Goal: Use online tool/utility: Utilize a website feature to perform a specific function

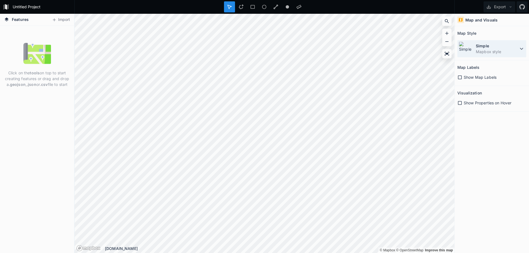
click at [509, 51] on dd "Mapbox style" at bounding box center [497, 52] width 42 height 6
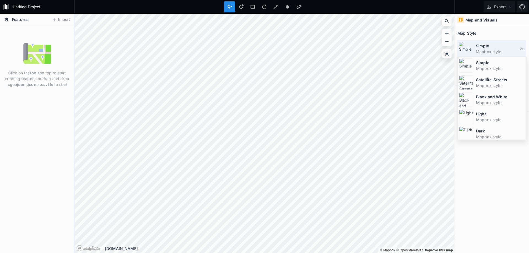
click at [495, 50] on dd "Mapbox style" at bounding box center [497, 52] width 42 height 6
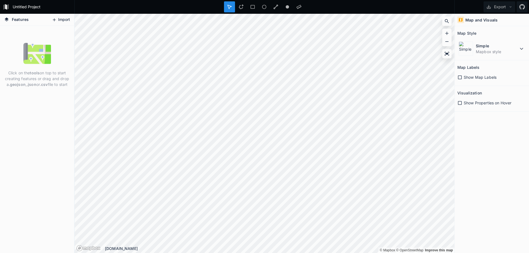
click at [52, 19] on icon at bounding box center [54, 19] width 5 height 5
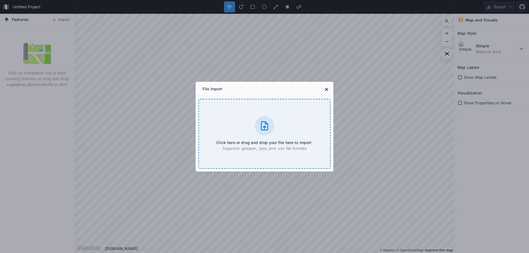
click at [266, 133] on div at bounding box center [264, 125] width 19 height 19
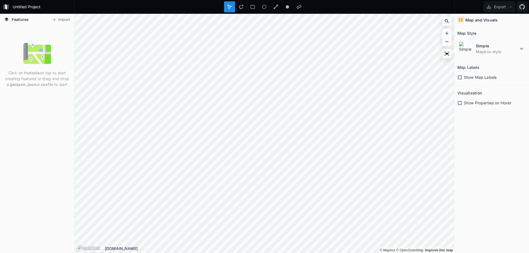
click at [230, 7] on icon at bounding box center [229, 6] width 5 height 5
click at [19, 8] on form "Untitled Project" at bounding box center [42, 7] width 62 height 8
click at [57, 20] on button "Import" at bounding box center [61, 19] width 24 height 9
click at [500, 47] on dt "Simple" at bounding box center [497, 46] width 42 height 6
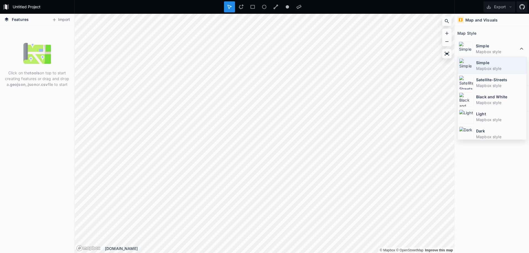
click at [491, 68] on dd "Mapbox style" at bounding box center [500, 69] width 49 height 6
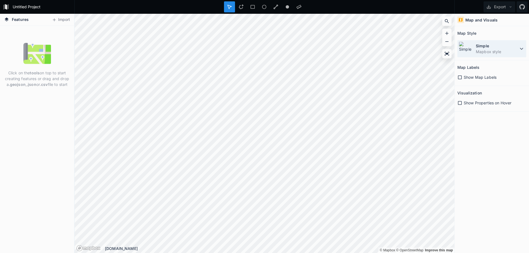
click at [504, 49] on dd "Mapbox style" at bounding box center [497, 52] width 42 height 6
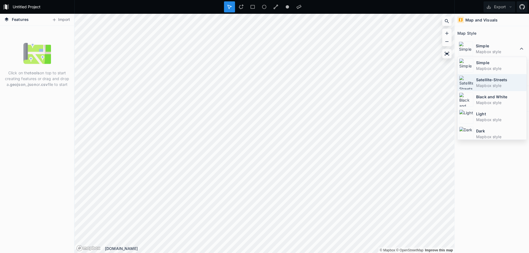
click at [490, 77] on dt "Satellite-Streets" at bounding box center [500, 80] width 49 height 6
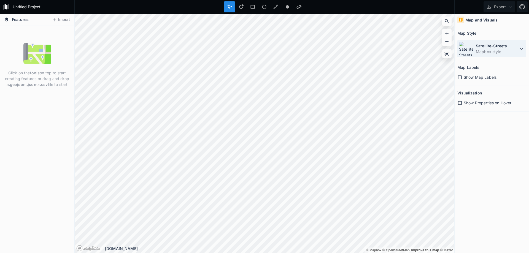
click at [500, 52] on dd "Mapbox style" at bounding box center [497, 52] width 42 height 6
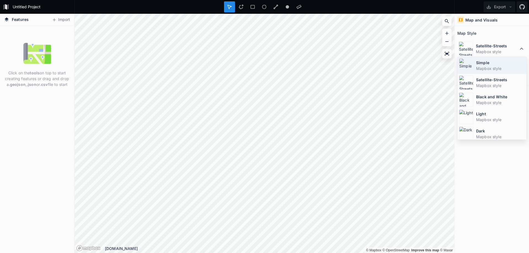
click at [500, 70] on dd "Mapbox style" at bounding box center [500, 69] width 49 height 6
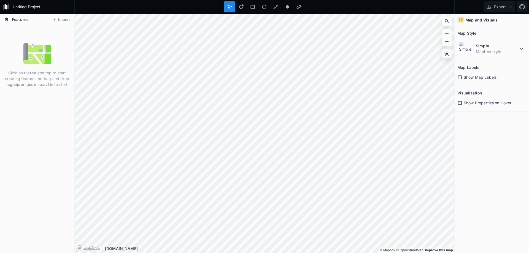
click at [482, 78] on span "Show Map Labels" at bounding box center [480, 77] width 33 height 6
click at [467, 107] on div "Show Properties on Hover" at bounding box center [491, 102] width 69 height 11
click at [465, 104] on span "Show Properties on Hover" at bounding box center [488, 103] width 48 height 6
click at [467, 78] on span "Show Map Labels" at bounding box center [480, 77] width 33 height 6
click at [485, 106] on span "Show Properties on Hover" at bounding box center [488, 103] width 48 height 6
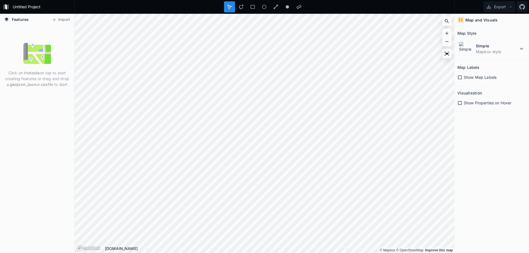
click at [39, 71] on strong "tools" at bounding box center [35, 73] width 10 height 5
click at [38, 61] on img at bounding box center [37, 54] width 28 height 28
click at [31, 90] on div "Click on the tools on top to start creating features or drag and drop a .geojso…" at bounding box center [37, 139] width 74 height 227
drag, startPoint x: 27, startPoint y: 85, endPoint x: 39, endPoint y: 85, distance: 11.9
click at [39, 85] on p "Click on the tools on top to start creating features or drag and drop a .geojso…" at bounding box center [37, 78] width 66 height 17
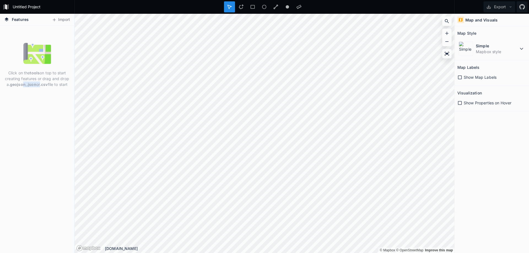
click at [39, 85] on p "Click on the tools on top to start creating features or drag and drop a .geojso…" at bounding box center [37, 78] width 66 height 17
click at [48, 85] on strong ".csv" at bounding box center [44, 84] width 8 height 5
click at [51, 86] on p "Click on the tools on top to start creating features or drag and drop a .geojso…" at bounding box center [37, 78] width 66 height 17
click at [49, 86] on p "Click on the tools on top to start creating features or drag and drop a .geojso…" at bounding box center [37, 78] width 66 height 17
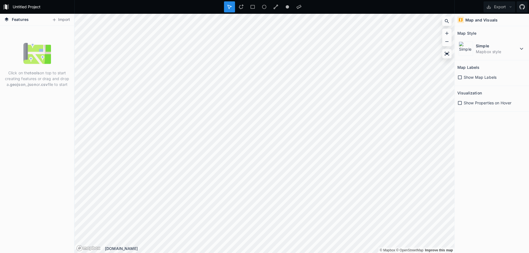
click at [44, 87] on p "Click on the tools on top to start creating features or drag and drop a .geojso…" at bounding box center [37, 78] width 66 height 17
click at [43, 61] on img at bounding box center [37, 54] width 28 height 28
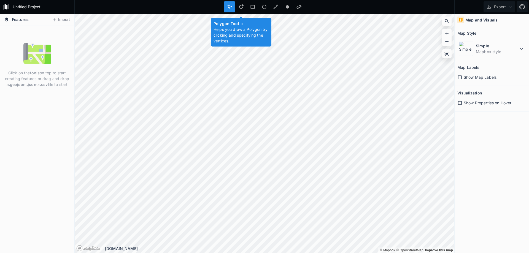
click at [231, 9] on icon at bounding box center [229, 6] width 5 height 5
click at [230, 9] on icon at bounding box center [229, 6] width 5 height 5
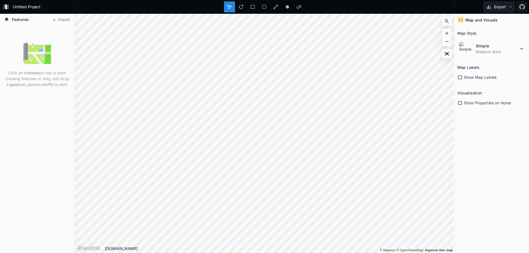
click at [513, 8] on button "Export" at bounding box center [500, 6] width 32 height 11
click at [41, 53] on img at bounding box center [37, 54] width 28 height 28
click at [39, 52] on img at bounding box center [37, 54] width 28 height 28
click at [10, 11] on link at bounding box center [7, 6] width 8 height 9
click at [10, 17] on h4 "Features" at bounding box center [16, 20] width 30 height 12
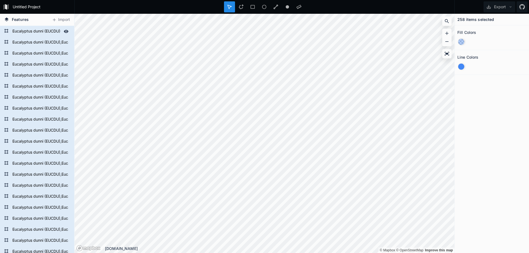
click at [0, 0] on div at bounding box center [0, 0] width 0 height 0
click at [37, 43] on form "Eucalyptus dunni (EUCDU),Eucalyptus gobulus sbsp.maidenii (EUCMD),Eucalyptus sm…" at bounding box center [40, 42] width 59 height 8
click at [34, 29] on form "Eucalyptus dunni (EUCDU),Eucalyptus gobulus sbsp.maidenii (EUCMD),Eucalyptus sm…" at bounding box center [37, 31] width 52 height 8
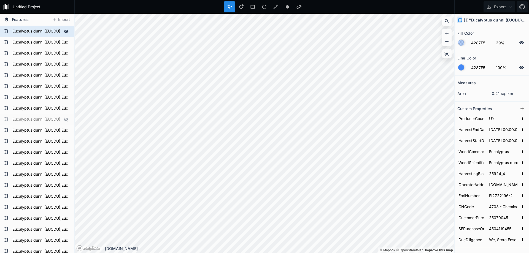
click at [35, 31] on form "Eucalyptus dunni (EUCDU),Eucalyptus gobulus sbsp.maidenii (EUCMD),Eucalyptus sm…" at bounding box center [37, 31] width 52 height 8
click at [492, 53] on section "Line Color 4287F5 100%" at bounding box center [492, 63] width 74 height 25
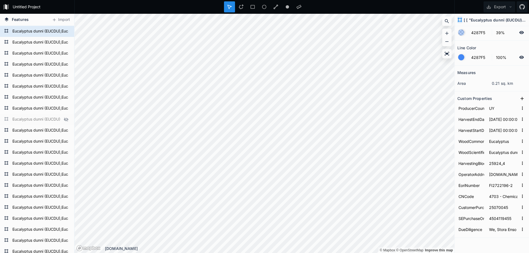
scroll to position [4, 0]
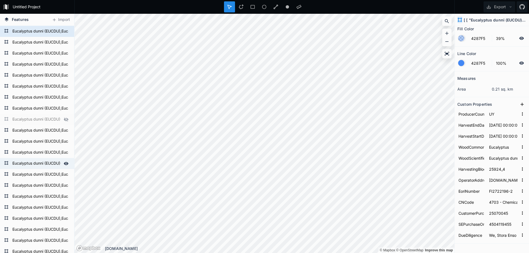
drag, startPoint x: 26, startPoint y: 132, endPoint x: 36, endPoint y: 169, distance: 38.4
click at [26, 132] on form "Eucalyptus dunni (EUCDU),Eucalyptus gobulus sbsp.maidenii (EUCMD),Eucalyptus sm…" at bounding box center [40, 130] width 59 height 8
click at [35, 145] on form "Eucalyptus dunni (EUCDU),Eucalyptus gobulus sbsp.maidenii (EUCMD),Eucalyptus sm…" at bounding box center [40, 141] width 59 height 8
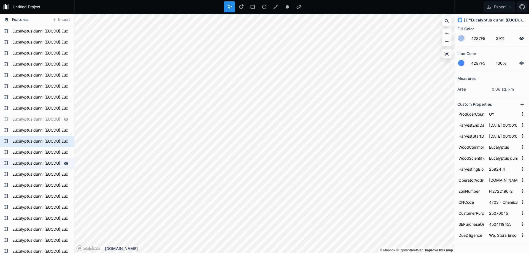
type input "2025-01-18 00:00:00.000"
type input "13310_500"
click at [25, 137] on form "Eucalyptus dunni (EUCDU),Eucalyptus gobulus sbsp.maidenii (EUCMD),Eucalyptus sm…" at bounding box center [40, 141] width 59 height 8
click at [499, 172] on form "HarvestingBlock 13310_500" at bounding box center [491, 169] width 69 height 11
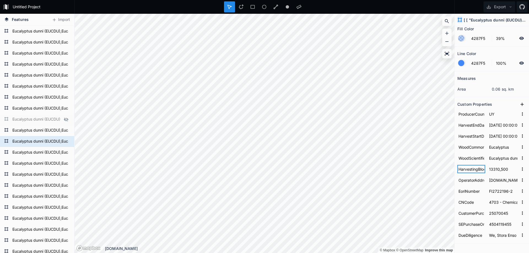
click at [473, 170] on input "HarvestingBlock" at bounding box center [471, 169] width 28 height 8
click at [472, 182] on input "OperatorAddress" at bounding box center [471, 180] width 28 height 8
click at [495, 180] on input "P.O.Box 309, FI00101, Helsinki, Finland" at bounding box center [503, 180] width 31 height 8
click at [472, 194] on input "EoriNumber" at bounding box center [471, 191] width 28 height 8
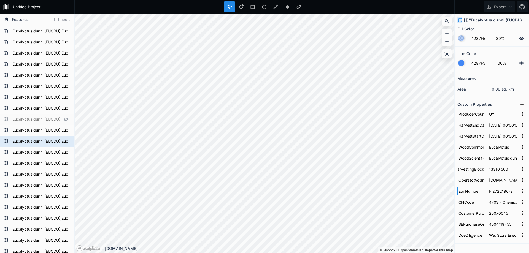
click at [471, 190] on input "EoriNumber" at bounding box center [471, 191] width 28 height 8
click at [495, 192] on input "FI2722196-2" at bounding box center [503, 191] width 31 height 8
click at [497, 201] on input "4703 - Chemical wood pulp, soda or sulphate, other than dissolving grades" at bounding box center [503, 202] width 31 height 8
click at [468, 204] on input "CNCode" at bounding box center [471, 202] width 28 height 8
click at [503, 204] on input "4703 - Chemical wood pulp, soda or sulphate, other than dissolving grades" at bounding box center [503, 202] width 31 height 8
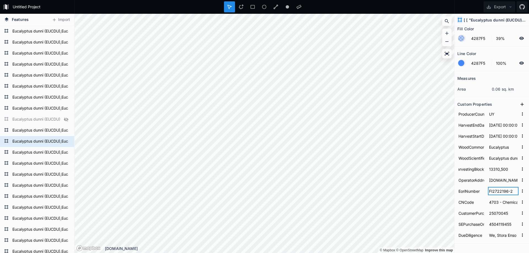
click at [498, 188] on input "FI2722196-2" at bounding box center [503, 191] width 31 height 8
click at [512, 203] on input "4703 - Chemical wood pulp, soda or sulphate, other than dissolving grades" at bounding box center [503, 202] width 31 height 8
click at [497, 179] on input "P.O.Box 309, FI00101, Helsinki, Finland" at bounding box center [503, 180] width 31 height 8
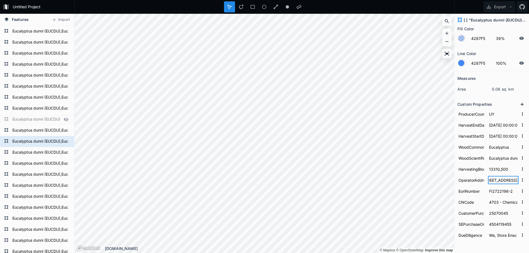
drag, startPoint x: 498, startPoint y: 181, endPoint x: 523, endPoint y: 181, distance: 25.3
click at [523, 181] on section "Custom Properties ProducerCountry UY HarvestEndDate 2025-01-18 00:00:00.000 Har…" at bounding box center [492, 170] width 74 height 147
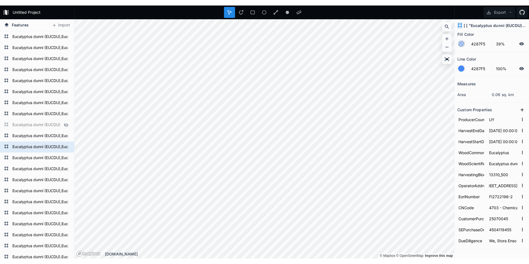
scroll to position [0, 0]
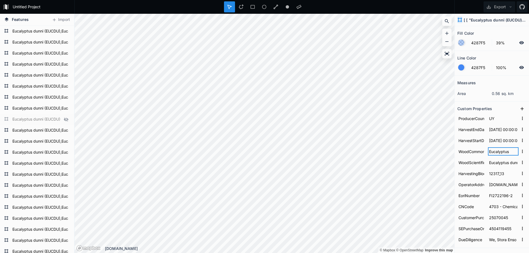
drag, startPoint x: 492, startPoint y: 151, endPoint x: 508, endPoint y: 153, distance: 16.7
click at [508, 152] on input "Eucalyptus" at bounding box center [503, 151] width 31 height 8
click at [509, 165] on input "Eucalyptus dunni (EUCDU),Eucalyptus gobulus sbsp.maidenii (EUCMD),Eucalyptus sm…" at bounding box center [503, 162] width 31 height 8
click at [493, 174] on input "12317_13" at bounding box center [503, 173] width 31 height 8
click at [490, 174] on input "12317_13" at bounding box center [503, 173] width 31 height 8
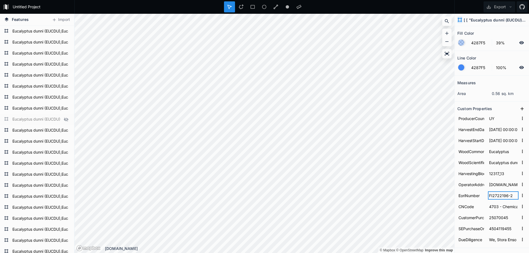
click at [494, 194] on input "FI2722196-2" at bounding box center [503, 195] width 31 height 8
click at [505, 196] on input "FI2722196-2" at bounding box center [503, 195] width 31 height 8
click at [502, 218] on input "25070045" at bounding box center [503, 218] width 31 height 8
click at [503, 231] on input "4504119455" at bounding box center [503, 229] width 31 height 8
click at [489, 228] on input "4504119455" at bounding box center [503, 229] width 31 height 8
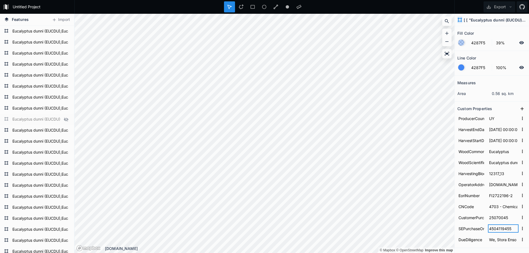
drag, startPoint x: 488, startPoint y: 228, endPoint x: 512, endPoint y: 229, distance: 23.4
click at [512, 229] on input "4504119455" at bounding box center [503, 229] width 31 height 8
click at [511, 229] on input "4504119455" at bounding box center [503, 229] width 31 height 8
drag, startPoint x: 511, startPoint y: 228, endPoint x: 481, endPoint y: 224, distance: 30.4
click at [481, 228] on form "SEPurchaseOrder 4504119455" at bounding box center [491, 228] width 69 height 11
